Goal: Obtain resource: Obtain resource

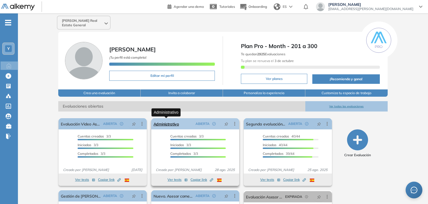
click at [170, 126] on link "Administrativo" at bounding box center [165, 123] width 25 height 11
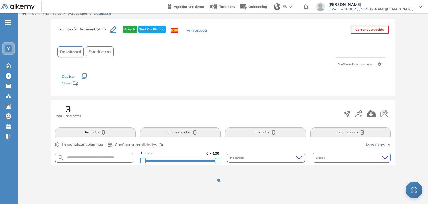
scroll to position [7, 0]
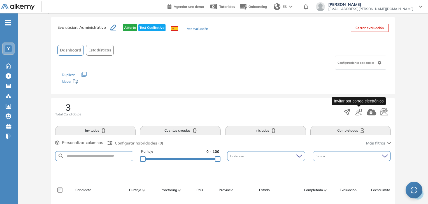
click at [360, 116] on button "button" at bounding box center [358, 112] width 7 height 10
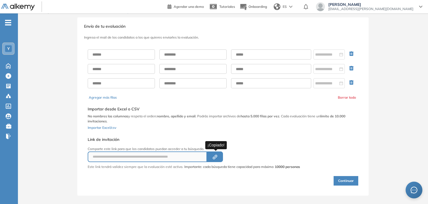
click at [216, 155] on icon "button" at bounding box center [215, 156] width 3 height 3
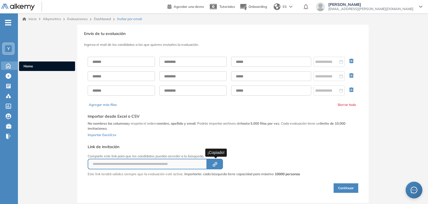
click at [9, 64] on icon at bounding box center [8, 65] width 10 height 7
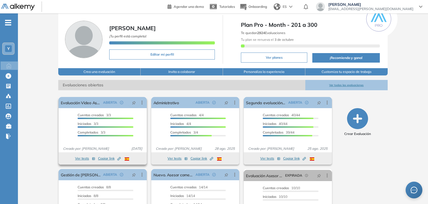
scroll to position [56, 0]
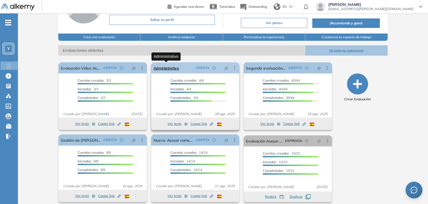
click at [160, 66] on link "Administrativo" at bounding box center [165, 67] width 25 height 11
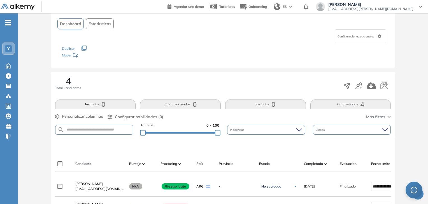
scroll to position [56, 0]
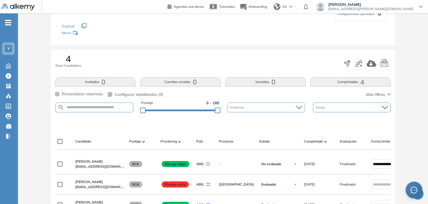
click at [344, 78] on button "Completadas 4" at bounding box center [350, 82] width 81 height 10
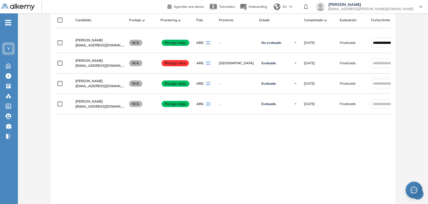
scroll to position [168, 0]
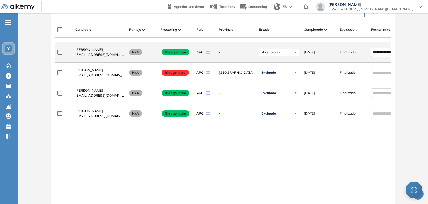
click at [92, 52] on span "[PERSON_NAME]" at bounding box center [88, 50] width 27 height 4
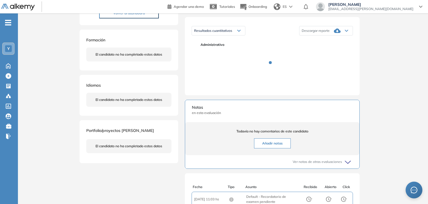
scroll to position [84, 0]
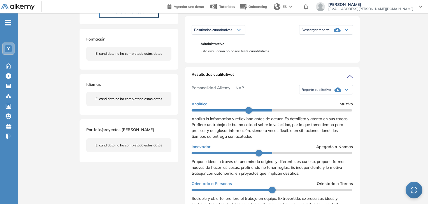
click at [334, 92] on icon at bounding box center [337, 90] width 7 height 4
click at [330, 102] on li "Reporte con Afinidad AI" at bounding box center [319, 99] width 34 height 6
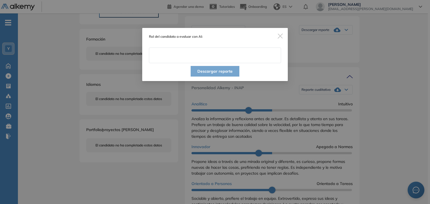
click at [210, 56] on input "text" at bounding box center [215, 56] width 132 height 16
type input "**********"
click at [212, 70] on button "Descargar reporte" at bounding box center [215, 71] width 49 height 11
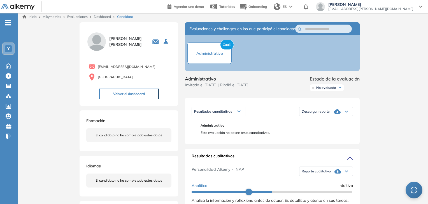
scroll to position [0, 0]
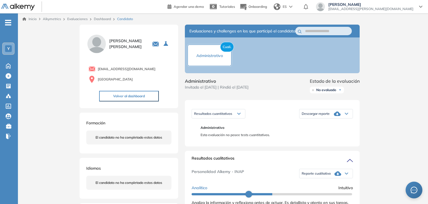
click at [328, 116] on span "Descargar reporte" at bounding box center [316, 114] width 28 height 4
click at [338, 136] on li "Descargar informe resumido" at bounding box center [323, 133] width 42 height 6
click at [103, 17] on div "Dashboard" at bounding box center [103, 19] width 23 height 5
click at [102, 18] on link "Dashboard" at bounding box center [102, 19] width 17 height 4
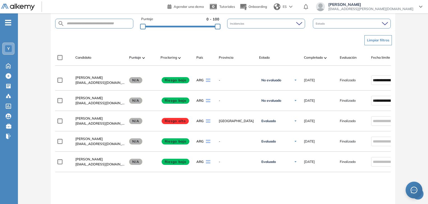
scroll to position [168, 0]
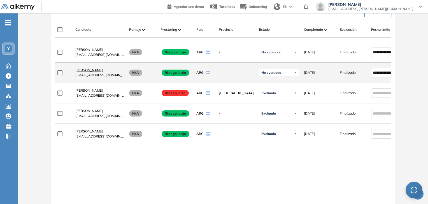
click at [97, 72] on span "[PERSON_NAME]" at bounding box center [88, 70] width 27 height 4
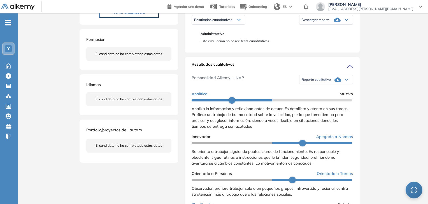
scroll to position [112, 0]
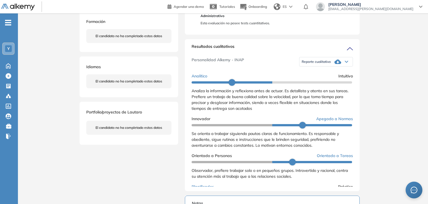
click at [338, 64] on icon at bounding box center [337, 62] width 7 height 4
click at [391, 84] on div "Inicio Alkymetrics Evaluaciones Dashboard Candidato Duración : 00:00:00 Cantida…" at bounding box center [223, 142] width 410 height 483
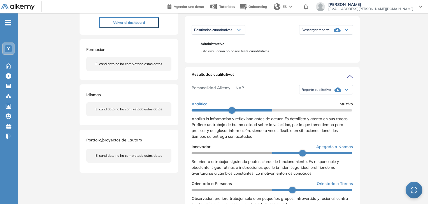
click at [335, 92] on icon at bounding box center [337, 90] width 7 height 4
click at [331, 102] on li "Reporte con Afinidad AI" at bounding box center [319, 99] width 34 height 6
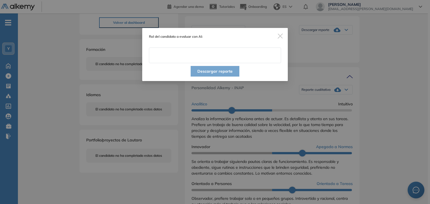
click at [225, 62] on input "text" at bounding box center [215, 56] width 132 height 16
type input "**********"
click at [221, 71] on button "Descargar reporte" at bounding box center [215, 71] width 49 height 11
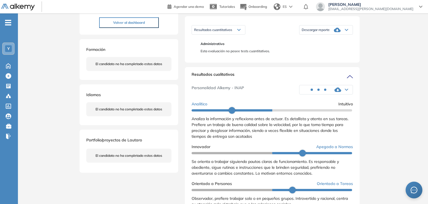
click at [255, 90] on div "Personalidad Alkemy - INAP Reporte con Afinidad AI Reporte sin Afinidad AI" at bounding box center [272, 90] width 161 height 18
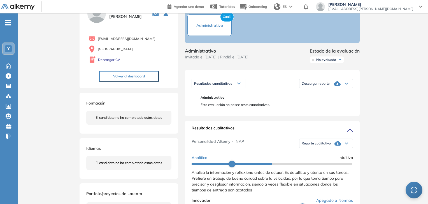
scroll to position [28, 0]
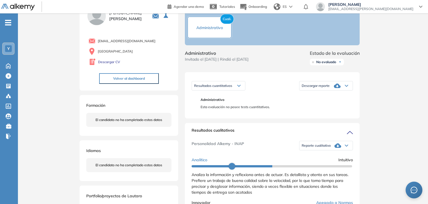
click at [345, 87] on icon at bounding box center [346, 86] width 3 height 2
click at [340, 108] on li "Descargar informe resumido" at bounding box center [323, 105] width 42 height 6
click at [339, 149] on icon at bounding box center [337, 146] width 7 height 7
click at [327, 64] on span "No evaluado" at bounding box center [326, 62] width 20 height 4
click at [327, 86] on li "Evaluado" at bounding box center [322, 83] width 13 height 6
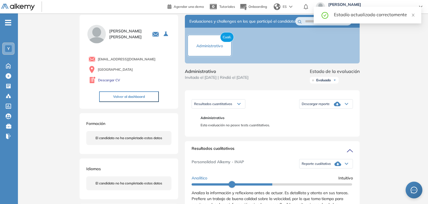
scroll to position [0, 0]
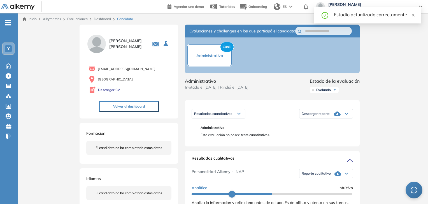
click at [105, 19] on link "Dashboard" at bounding box center [102, 19] width 17 height 4
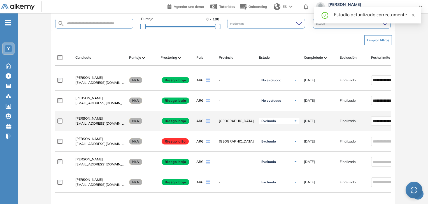
scroll to position [168, 0]
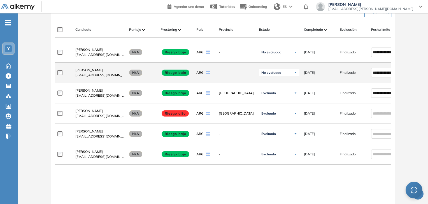
click at [282, 76] on div "No evaluado" at bounding box center [279, 72] width 40 height 7
click at [277, 95] on li "Evaluado" at bounding box center [272, 94] width 13 height 6
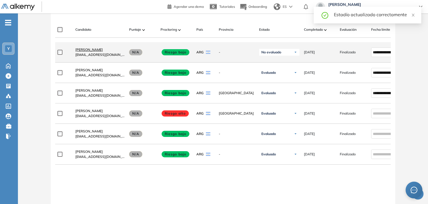
click at [91, 52] on span "[PERSON_NAME]" at bounding box center [88, 50] width 27 height 4
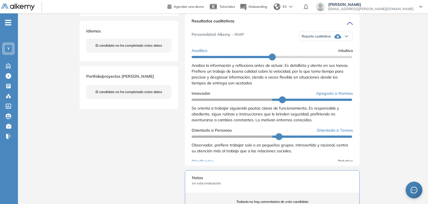
scroll to position [84, 0]
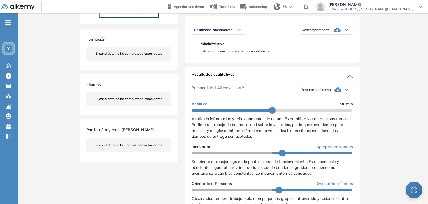
click at [328, 95] on div "Reporte cualitativo" at bounding box center [325, 89] width 53 height 11
click at [328, 102] on li "Reporte con Afinidad AI" at bounding box center [319, 99] width 34 height 6
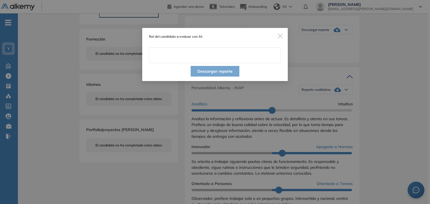
click at [238, 56] on input "text" at bounding box center [215, 56] width 132 height 16
type input "**********"
click at [224, 71] on button "Descargar reporte" at bounding box center [215, 71] width 49 height 11
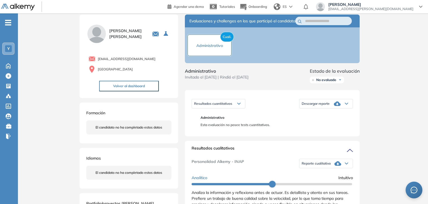
scroll to position [28, 0]
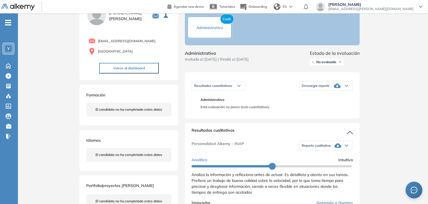
click at [340, 88] on icon at bounding box center [337, 86] width 7 height 4
click at [337, 108] on li "Descargar informe resumido" at bounding box center [323, 105] width 42 height 6
